Goal: Transaction & Acquisition: Subscribe to service/newsletter

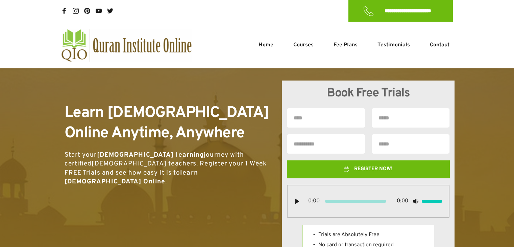
click at [332, 114] on input "text" at bounding box center [326, 117] width 78 height 19
type input "****"
type input "*"
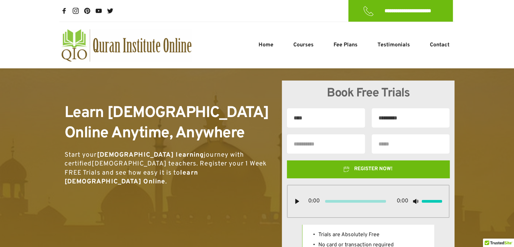
click at [287, 160] on button "REGISTER NOW!" at bounding box center [368, 169] width 163 height 18
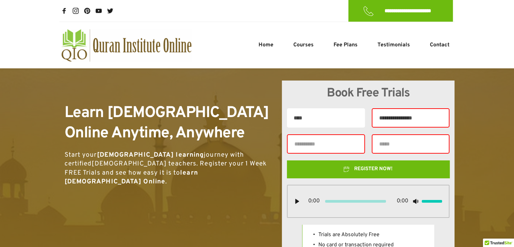
type input "**********"
click at [341, 146] on input "text" at bounding box center [326, 143] width 78 height 19
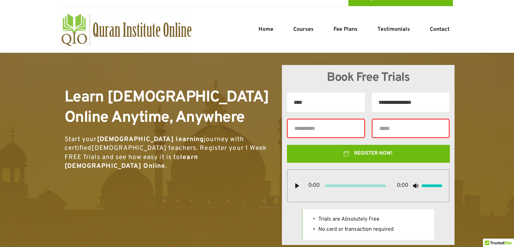
scroll to position [15, 0]
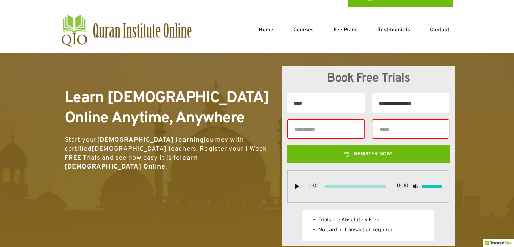
click at [341, 146] on button "REGISTER NOW!" at bounding box center [368, 154] width 163 height 18
click at [321, 137] on input "text" at bounding box center [326, 128] width 78 height 19
type input "********"
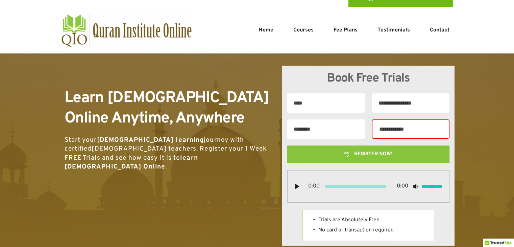
type input "**********"
click at [373, 154] on span "REGISTER NOW!" at bounding box center [373, 154] width 39 height 8
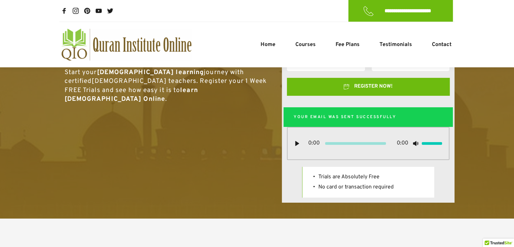
scroll to position [139, 0]
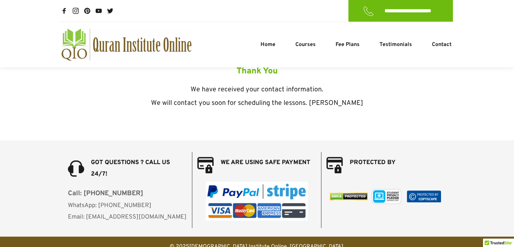
scroll to position [146, 0]
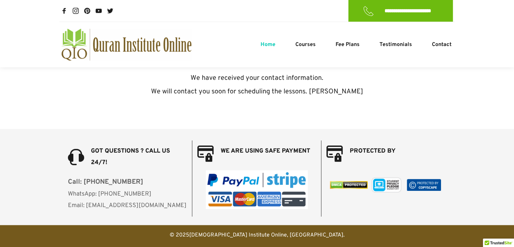
click at [269, 41] on span "Home" at bounding box center [267, 45] width 15 height 8
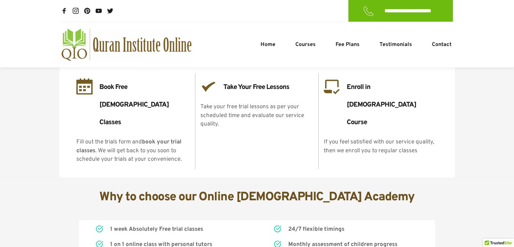
scroll to position [1358, 0]
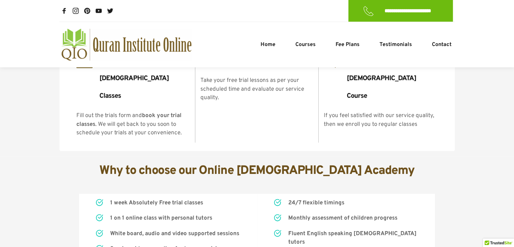
drag, startPoint x: 283, startPoint y: 88, endPoint x: 334, endPoint y: 91, distance: 50.8
drag, startPoint x: 290, startPoint y: 111, endPoint x: 378, endPoint y: 111, distance: 88.2
click at [378, 214] on span "Monthly assessment of children progress" at bounding box center [342, 217] width 109 height 7
drag, startPoint x: 302, startPoint y: 126, endPoint x: 358, endPoint y: 128, distance: 55.8
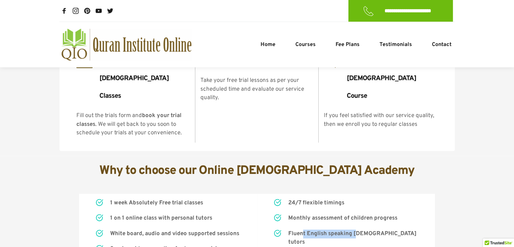
click at [358, 230] on span "Fluent English speaking Quran tutors" at bounding box center [353, 238] width 130 height 16
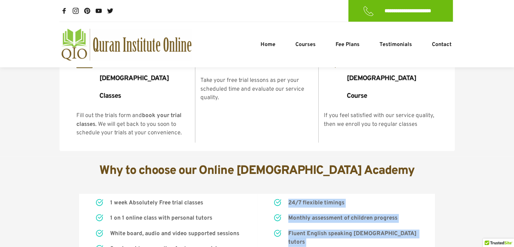
drag, startPoint x: 298, startPoint y: 137, endPoint x: 370, endPoint y: 135, distance: 72.0
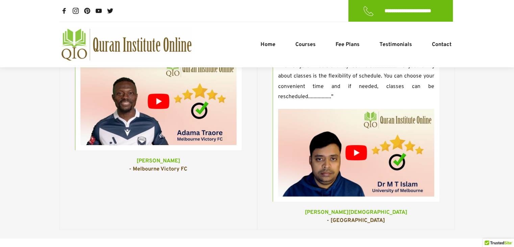
scroll to position [2227, 0]
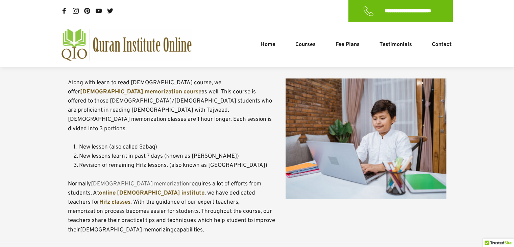
scroll to position [1656, 0]
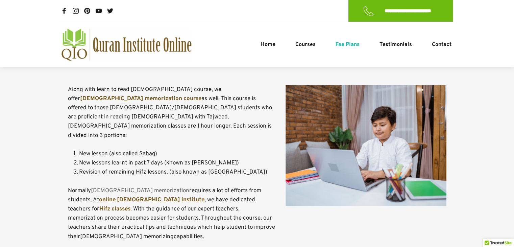
click at [348, 45] on span "Fee Plans" at bounding box center [347, 45] width 24 height 8
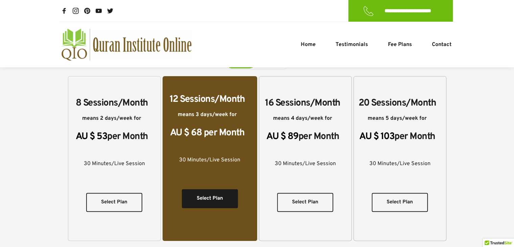
scroll to position [251, 0]
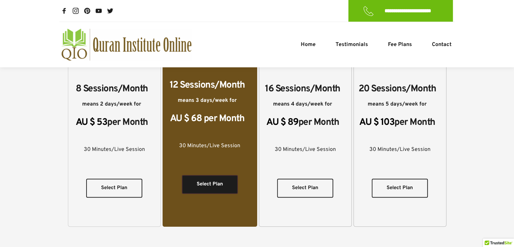
click at [202, 180] on span "Select Plan" at bounding box center [210, 184] width 26 height 8
click at [207, 180] on span "Select Plan" at bounding box center [210, 184] width 26 height 8
click at [118, 184] on span "Select Plan" at bounding box center [114, 188] width 26 height 8
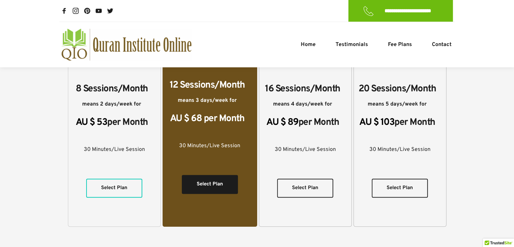
click at [118, 184] on span "Select Plan" at bounding box center [114, 188] width 26 height 8
click at [293, 158] on div at bounding box center [305, 166] width 92 height 17
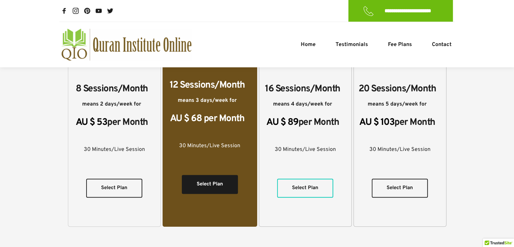
drag, startPoint x: 293, startPoint y: 144, endPoint x: 305, endPoint y: 176, distance: 34.8
click at [305, 176] on div "16 Sessions/Month means 4 days/week for AU $ 89 per Month 30 Minutes/Live Sessi…" at bounding box center [305, 144] width 93 height 165
click at [305, 178] on link "Select Plan" at bounding box center [305, 187] width 56 height 19
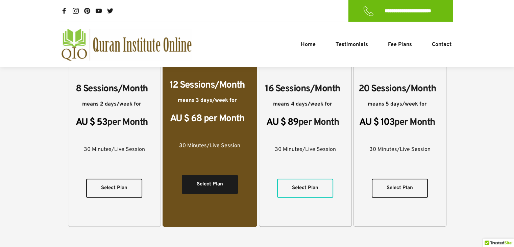
click at [305, 178] on link "Select Plan" at bounding box center [305, 187] width 56 height 19
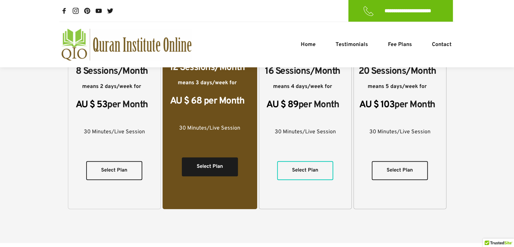
scroll to position [272, 0]
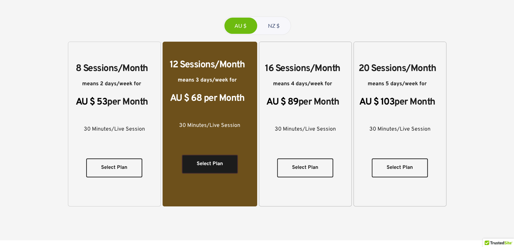
click at [208, 154] on link "Select Plan" at bounding box center [210, 163] width 56 height 19
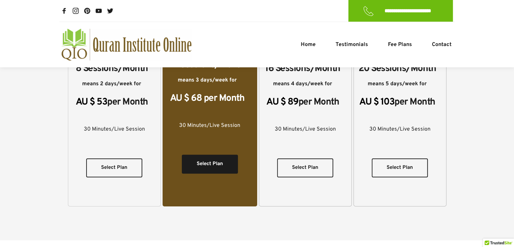
click at [405, 47] on span "Fee Plans" at bounding box center [400, 45] width 24 height 8
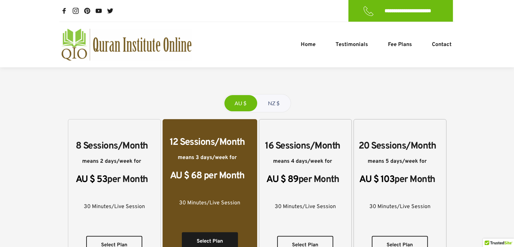
scroll to position [255, 0]
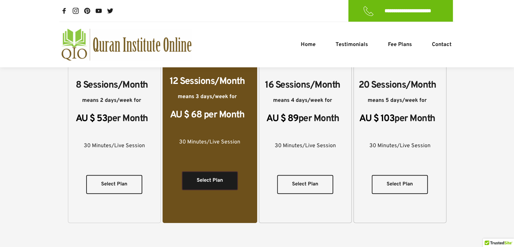
click at [210, 176] on span "Select Plan" at bounding box center [210, 180] width 26 height 8
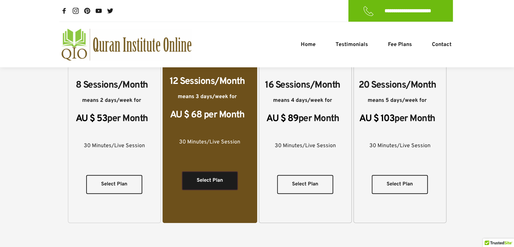
click at [210, 176] on span "Select Plan" at bounding box center [210, 180] width 26 height 8
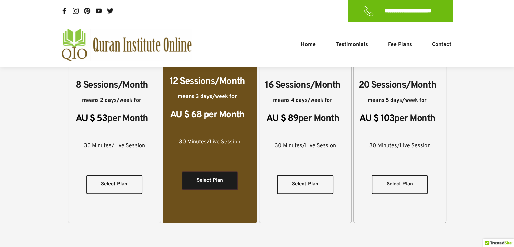
click at [210, 176] on span "Select Plan" at bounding box center [210, 180] width 26 height 8
click at [298, 180] on span "Select Plan" at bounding box center [305, 184] width 26 height 8
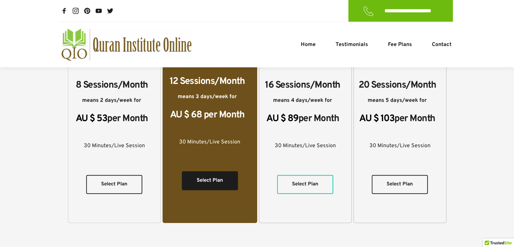
click at [298, 180] on span "Select Plan" at bounding box center [305, 184] width 26 height 8
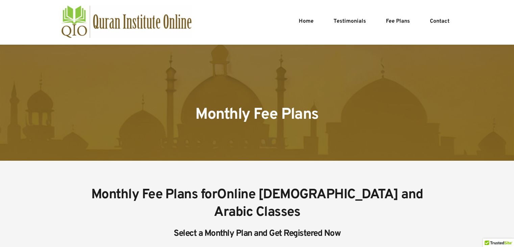
scroll to position [0, 0]
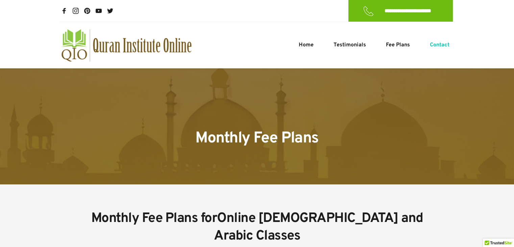
click at [440, 42] on span "Contact" at bounding box center [439, 45] width 20 height 8
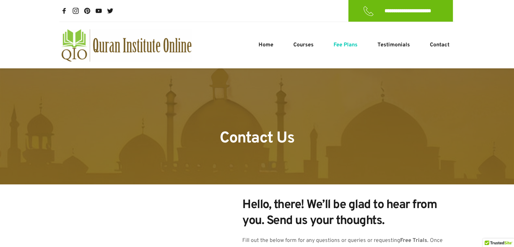
click at [347, 44] on span "Fee Plans" at bounding box center [345, 45] width 24 height 8
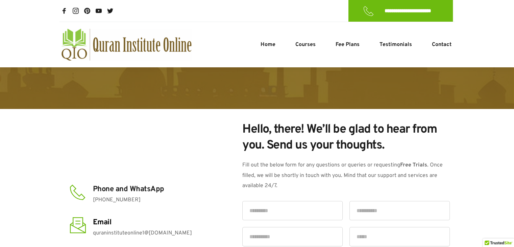
scroll to position [76, 0]
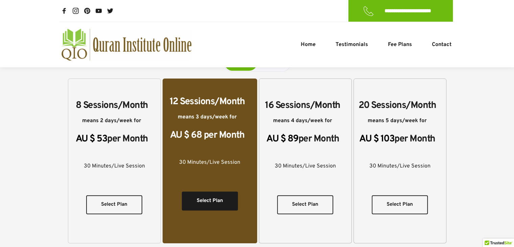
scroll to position [236, 0]
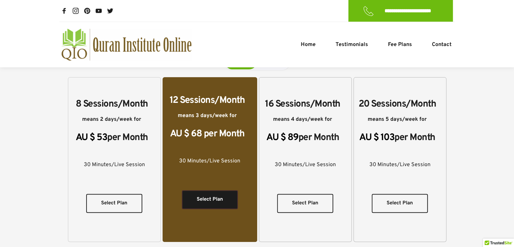
click at [200, 190] on link "Select Plan" at bounding box center [210, 199] width 56 height 19
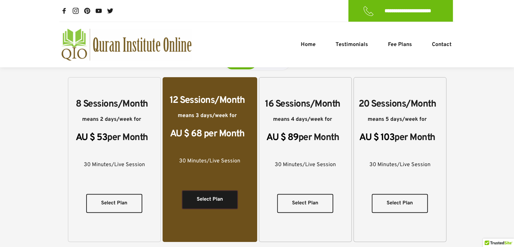
click at [200, 190] on link "Select Plan" at bounding box center [210, 199] width 56 height 19
click at [104, 194] on link "Select Plan" at bounding box center [114, 203] width 56 height 19
click at [123, 199] on span "Select Plan" at bounding box center [114, 203] width 26 height 8
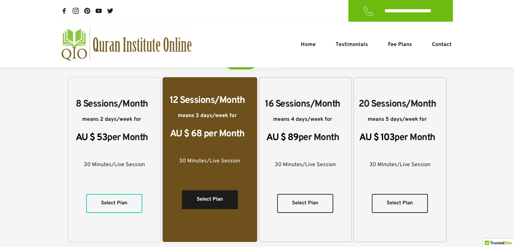
click at [123, 199] on span "Select Plan" at bounding box center [114, 203] width 26 height 8
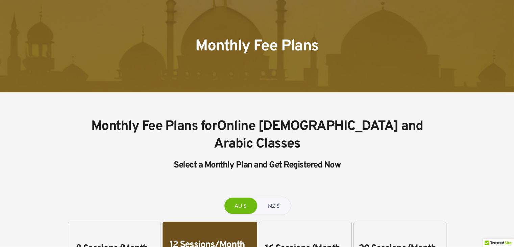
scroll to position [0, 0]
